Goal: Task Accomplishment & Management: Manage account settings

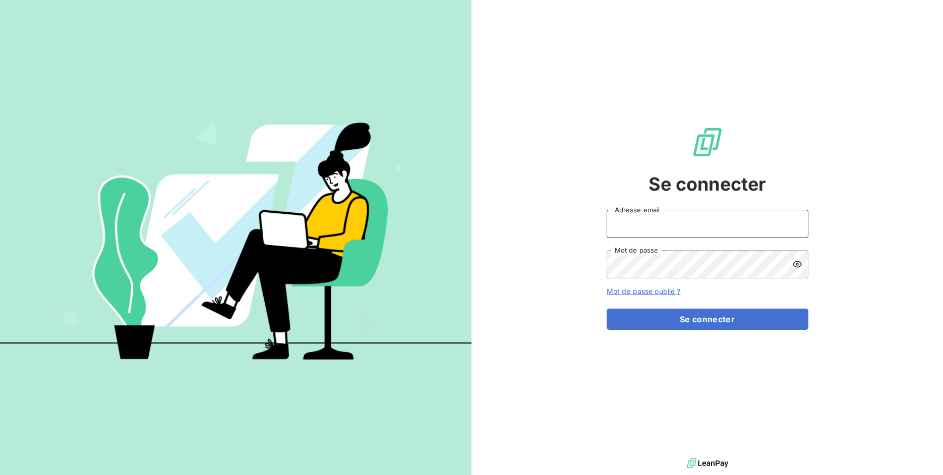
click at [684, 233] on input "Adresse email" at bounding box center [708, 224] width 202 height 28
drag, startPoint x: 643, startPoint y: 223, endPoint x: 692, endPoint y: 226, distance: 49.5
click at [692, 226] on input "admin@3dcelo" at bounding box center [708, 224] width 202 height 28
paste input "bpaexperts"
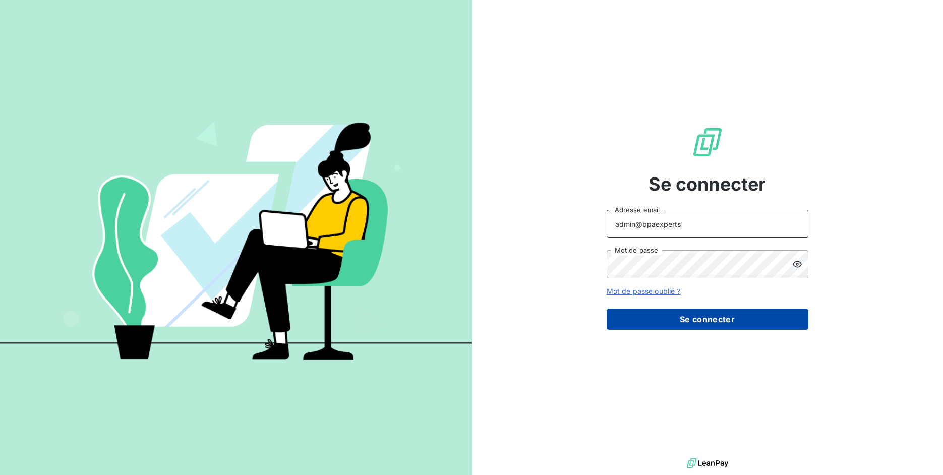
type input "admin@bpaexperts"
click at [689, 328] on button "Se connecter" at bounding box center [708, 319] width 202 height 21
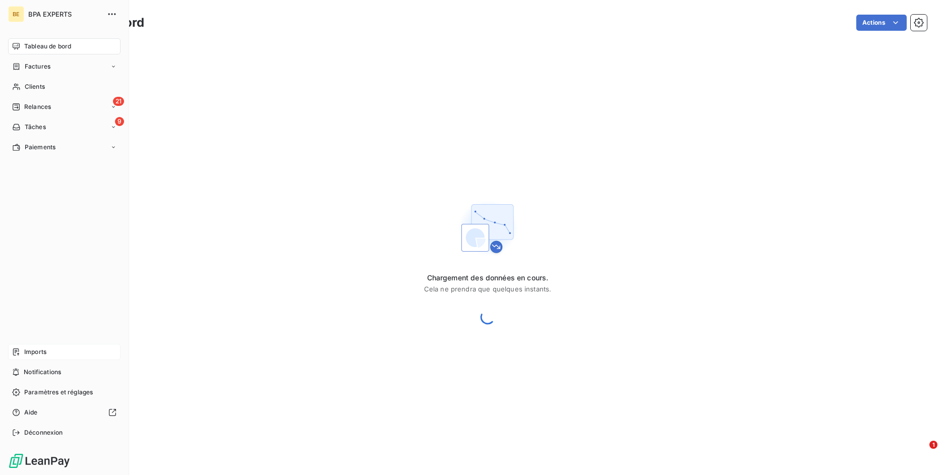
click at [22, 347] on div "Imports" at bounding box center [64, 352] width 112 height 16
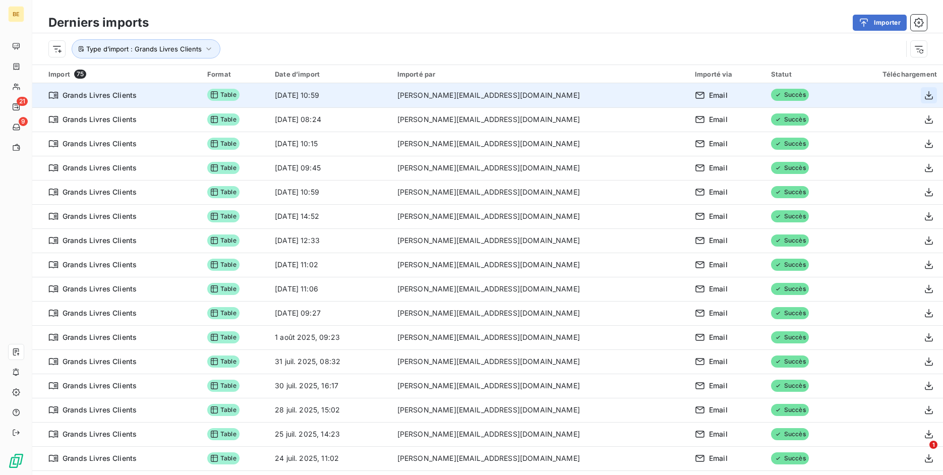
click at [924, 96] on icon "button" at bounding box center [929, 95] width 10 height 10
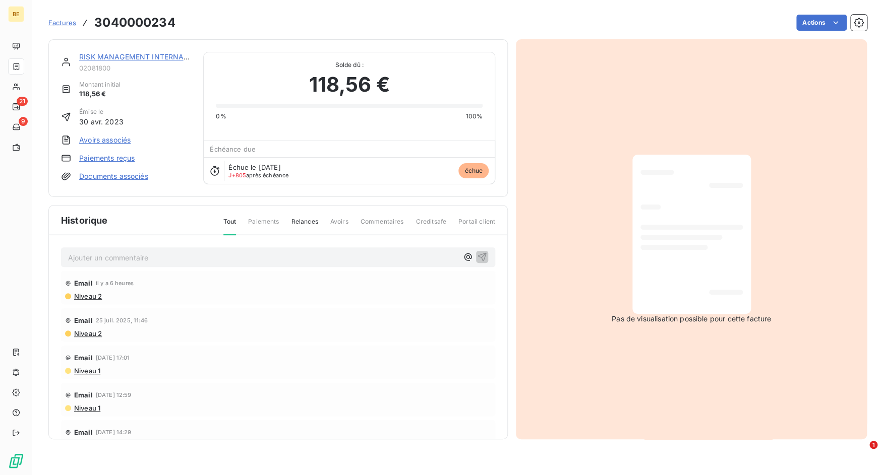
click at [92, 70] on span "02081800" at bounding box center [135, 68] width 112 height 8
copy span "02081800"
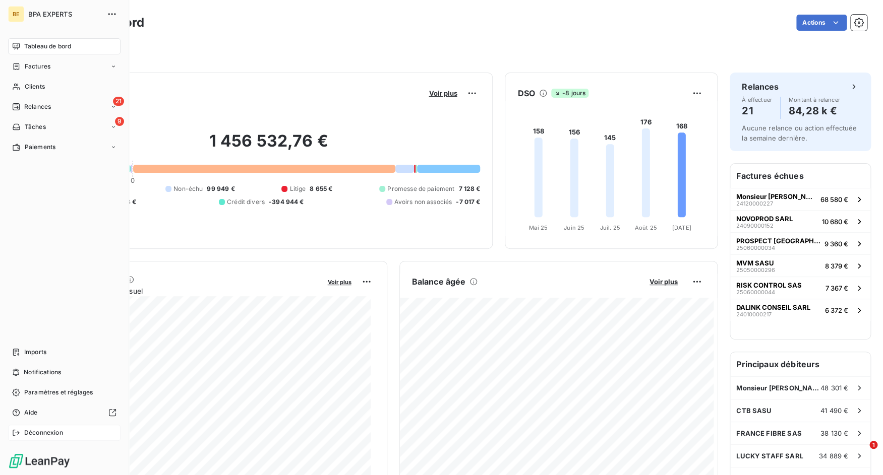
click at [34, 435] on span "Déconnexion" at bounding box center [43, 433] width 39 height 9
